Goal: Navigation & Orientation: Find specific page/section

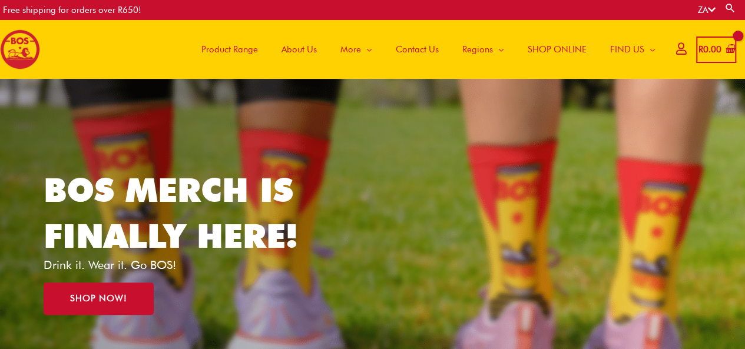
click at [305, 47] on span "About Us" at bounding box center [299, 49] width 35 height 35
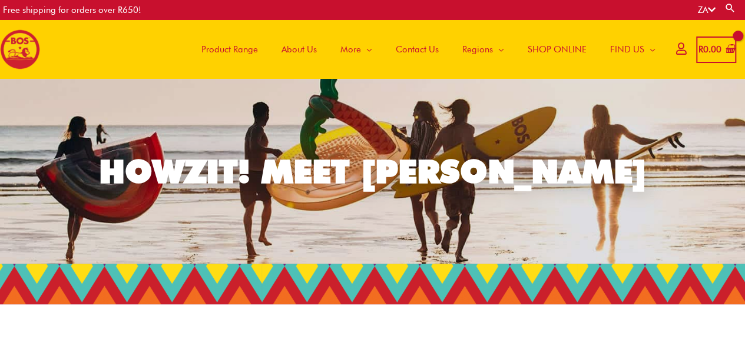
click at [25, 44] on img at bounding box center [20, 49] width 40 height 40
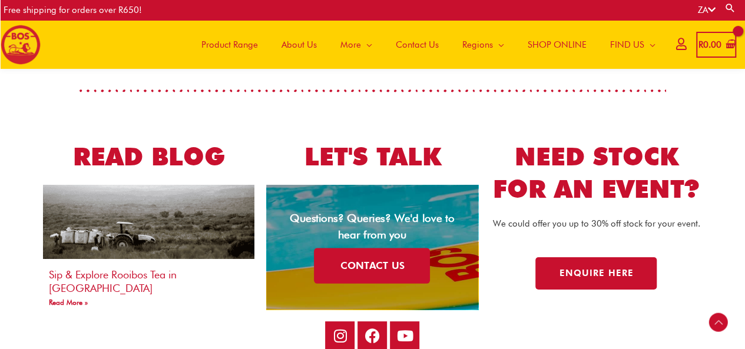
scroll to position [2352, 0]
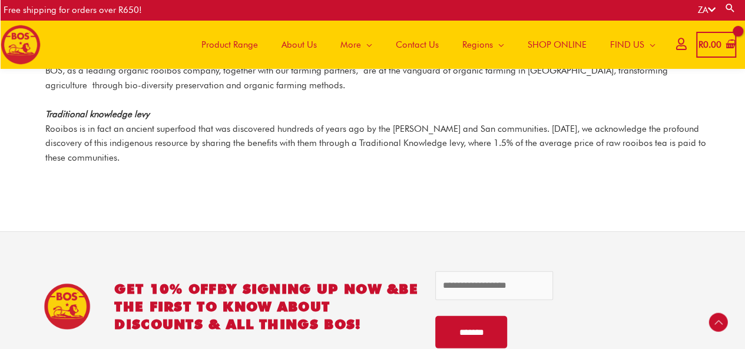
scroll to position [1819, 0]
